Goal: Transaction & Acquisition: Purchase product/service

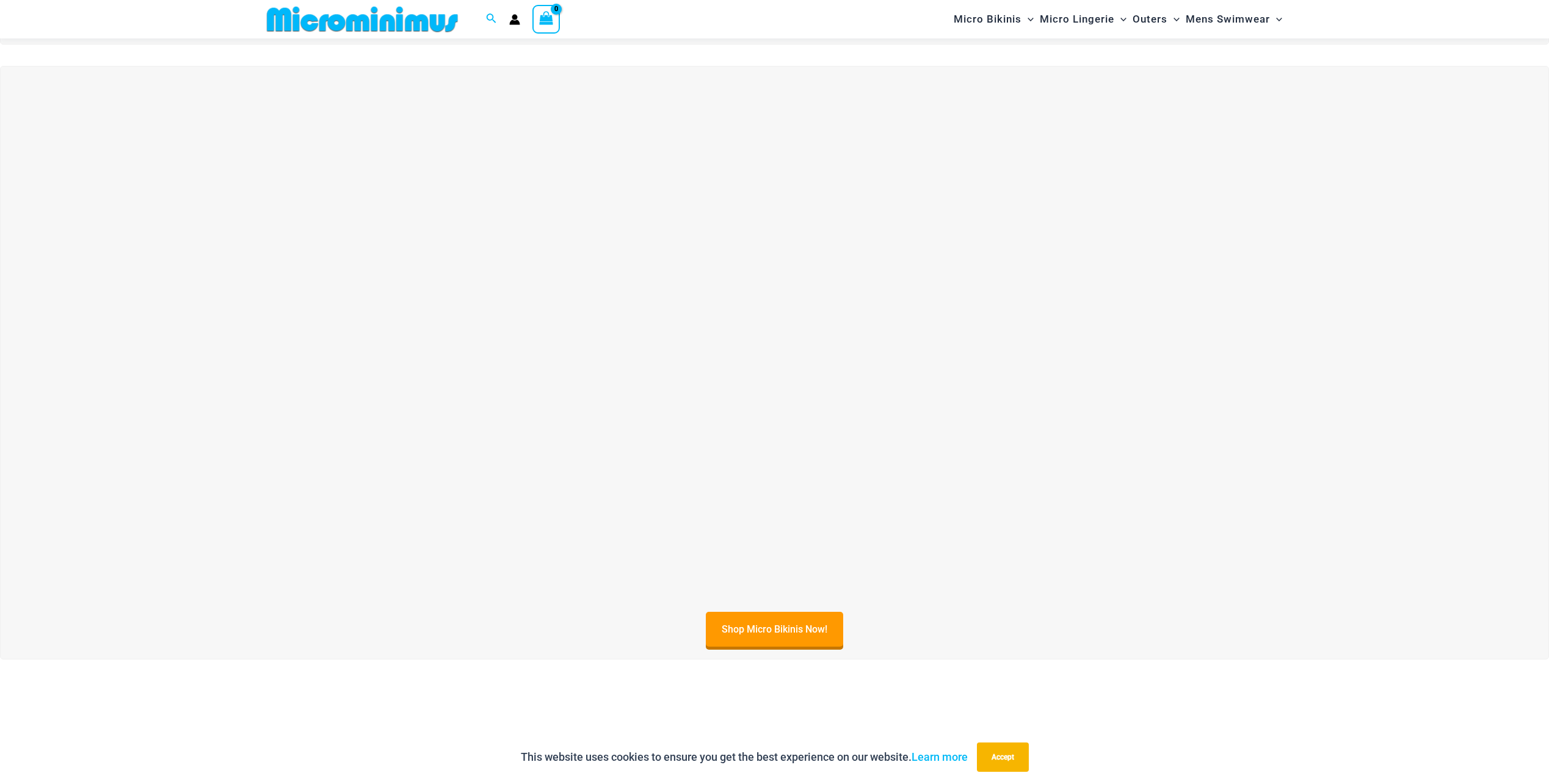
scroll to position [583, 0]
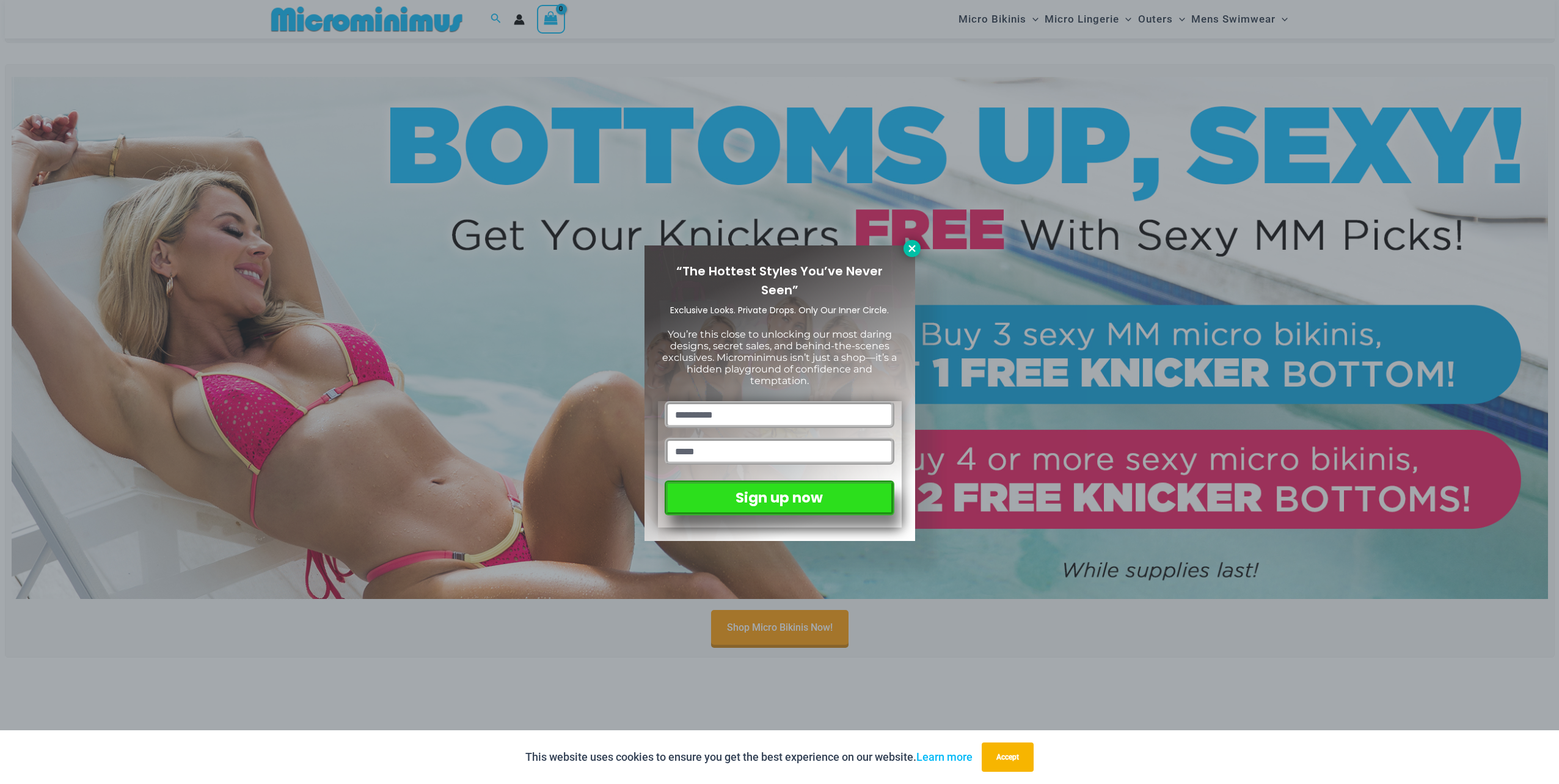
click at [912, 246] on icon at bounding box center [912, 248] width 11 height 11
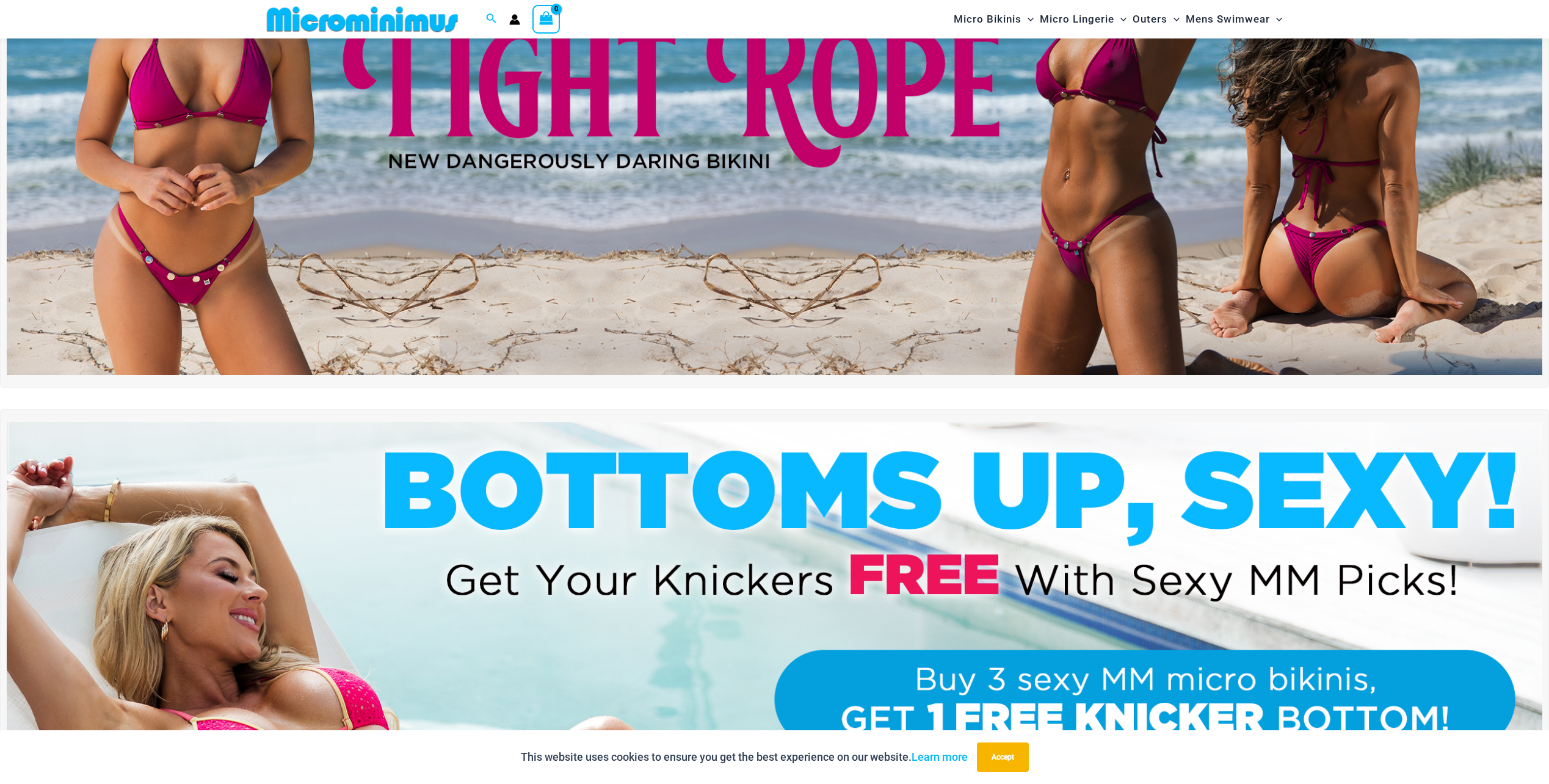
scroll to position [0, 0]
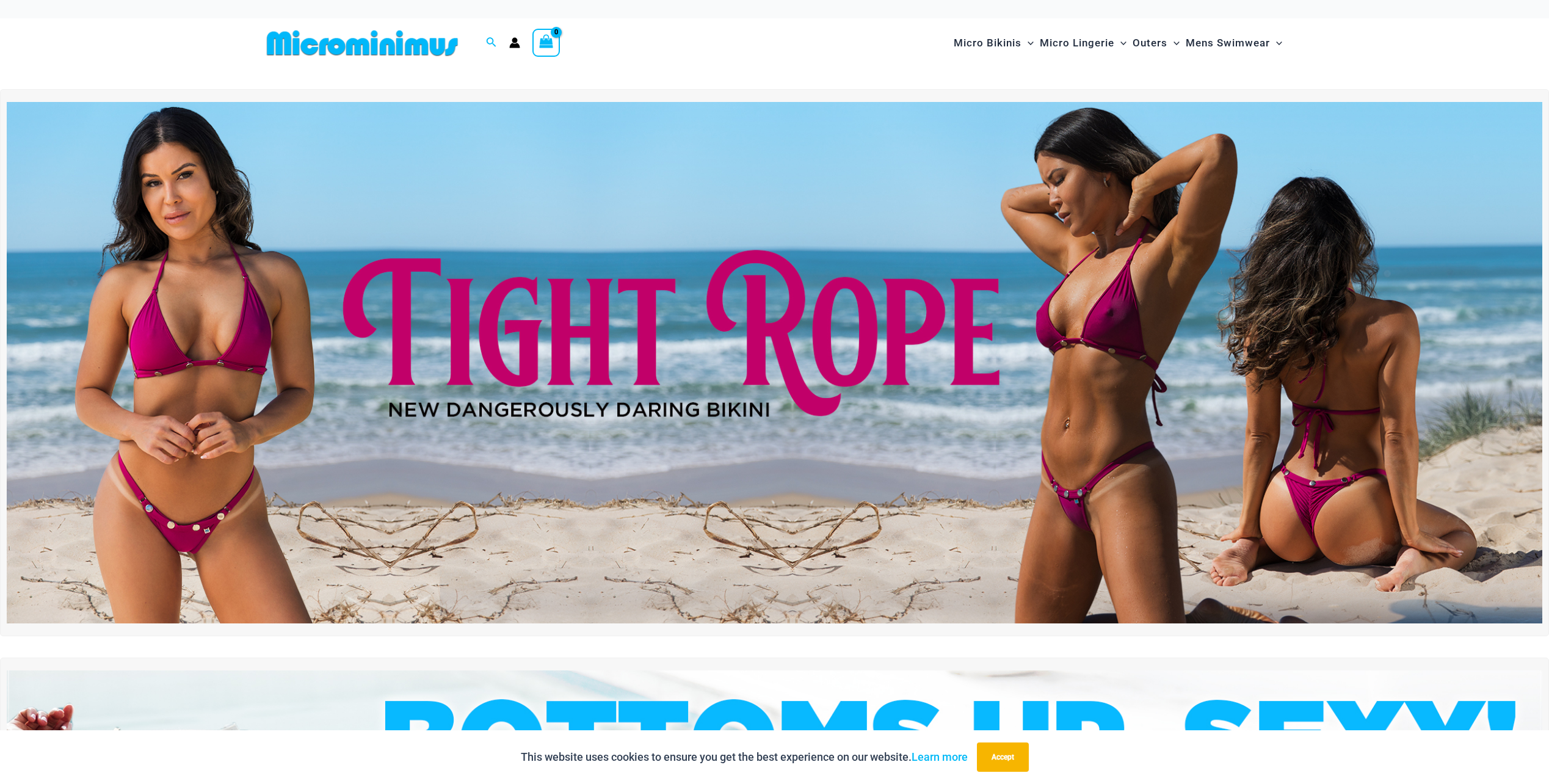
click at [384, 52] on img at bounding box center [362, 43] width 201 height 28
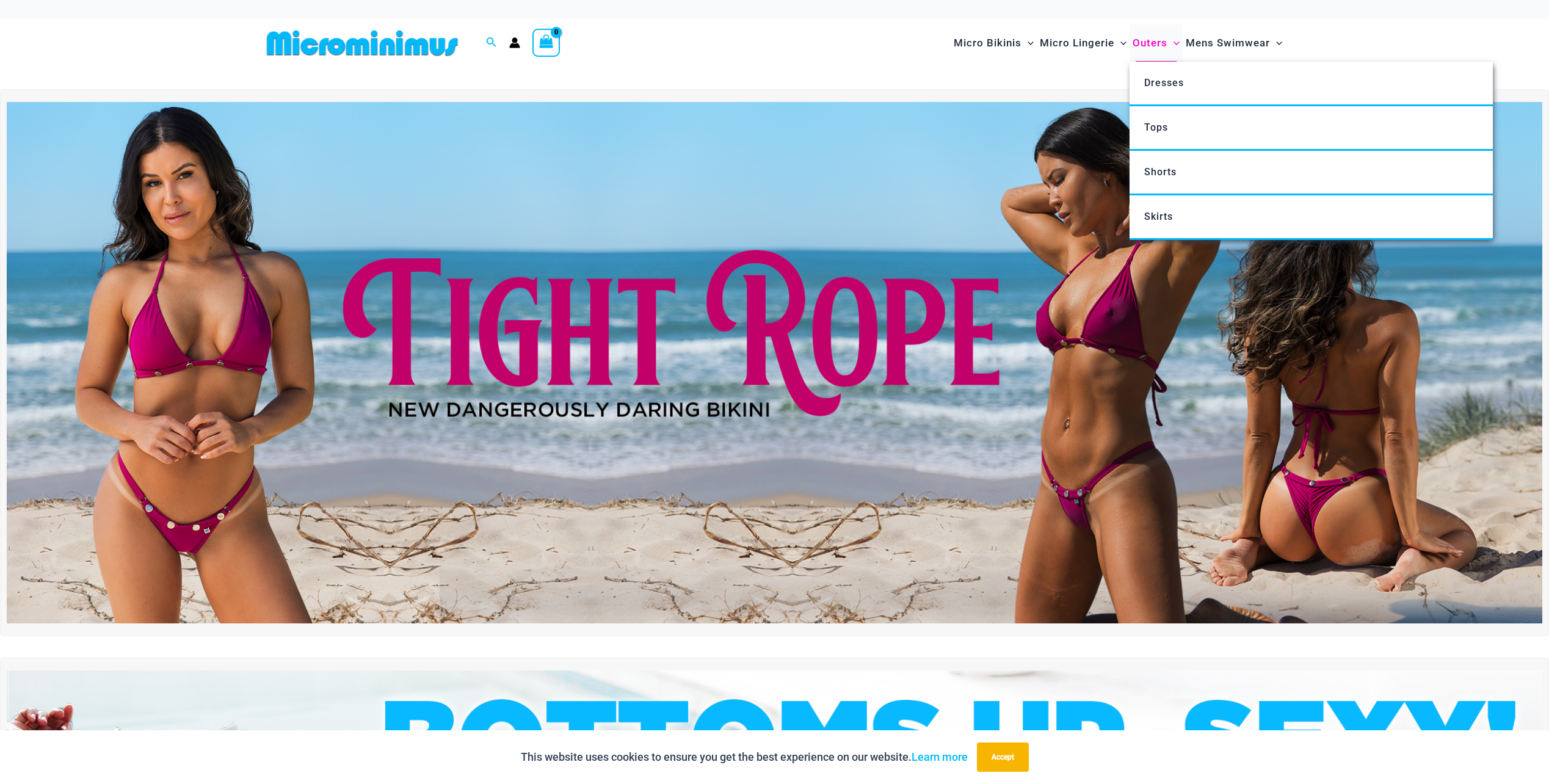
click at [1144, 47] on span "Outers" at bounding box center [1150, 43] width 35 height 31
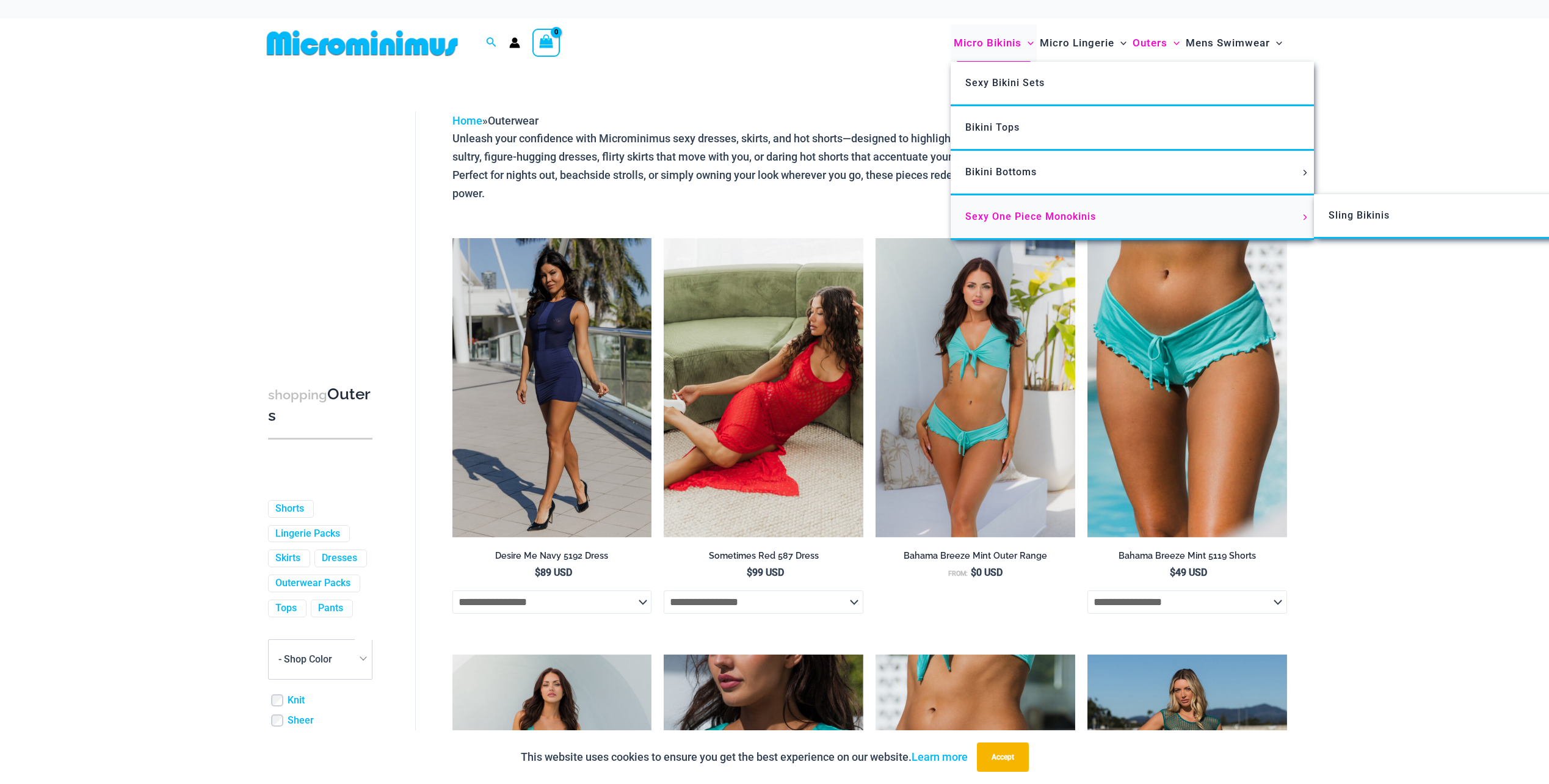
click at [1015, 222] on span "Sexy One Piece Monokinis" at bounding box center [1031, 216] width 131 height 11
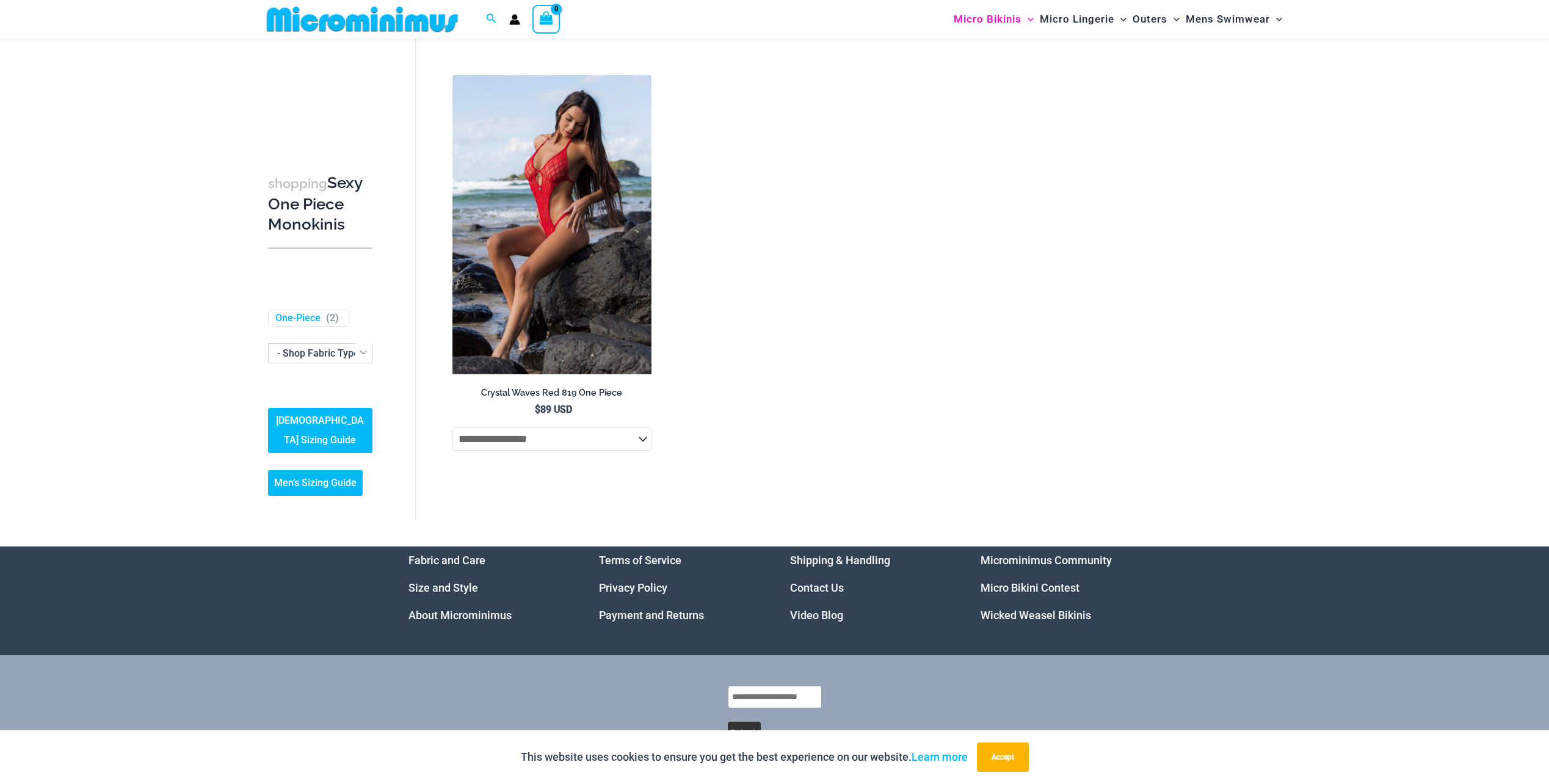
scroll to position [2186, 0]
